Goal: Find specific page/section: Find specific page/section

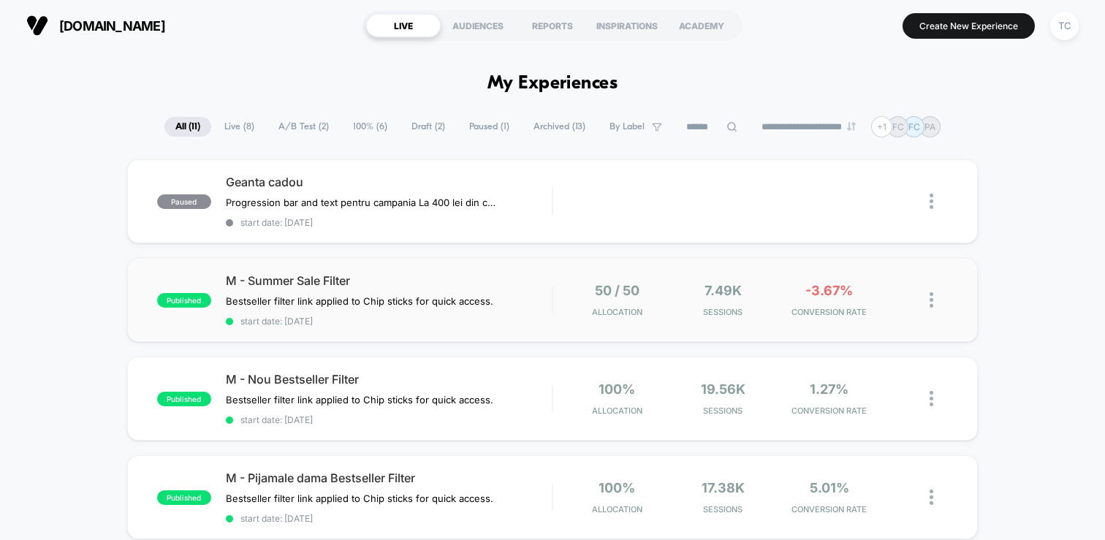
click at [516, 324] on div "published M - Summer Sale Filter Bestseller filter link applied to Chip sticks …" at bounding box center [552, 300] width 850 height 84
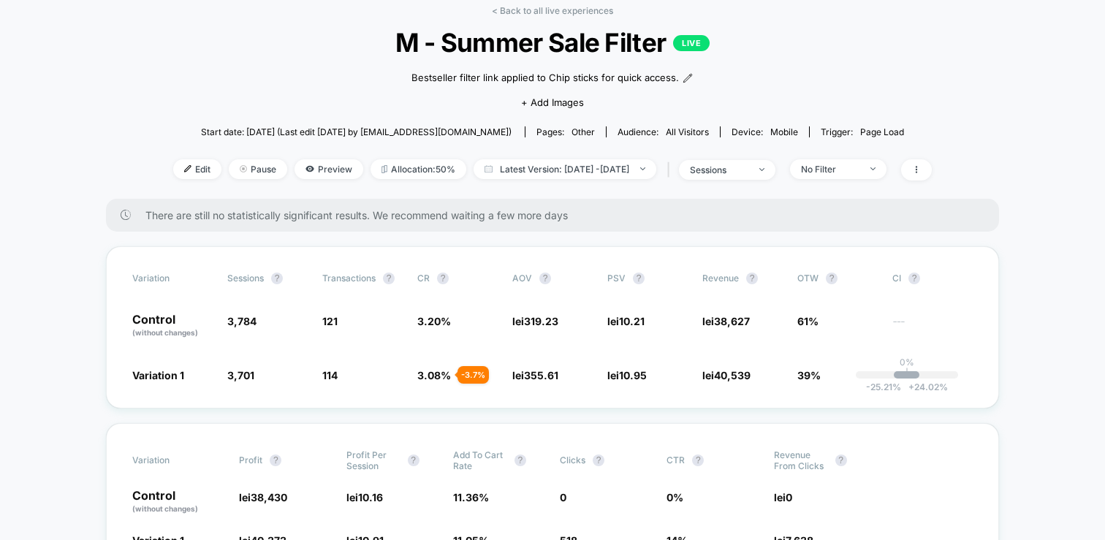
scroll to position [61, 0]
